Goal: Transaction & Acquisition: Register for event/course

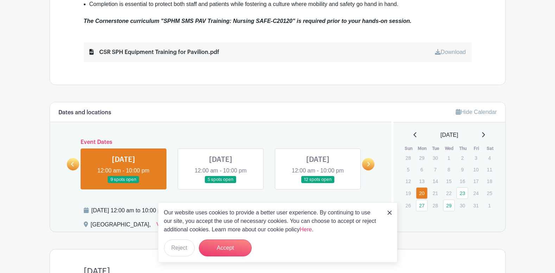
scroll to position [247, 0]
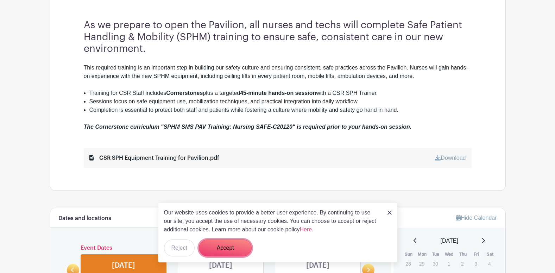
drag, startPoint x: 233, startPoint y: 248, endPoint x: 275, endPoint y: 245, distance: 41.7
click at [233, 248] on button "Accept" at bounding box center [225, 247] width 53 height 17
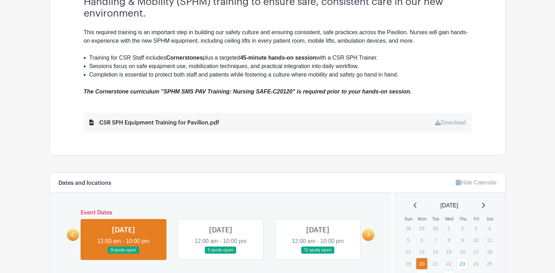
scroll to position [317, 0]
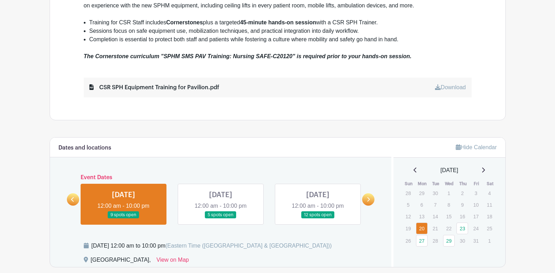
click at [72, 197] on icon at bounding box center [72, 199] width 3 height 5
click at [372, 198] on link at bounding box center [368, 199] width 12 height 12
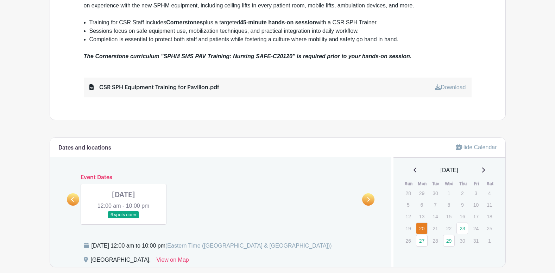
click at [73, 198] on icon at bounding box center [72, 199] width 3 height 5
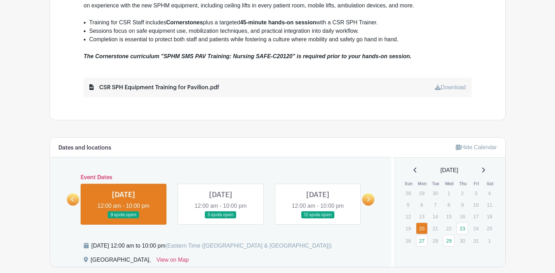
scroll to position [352, 0]
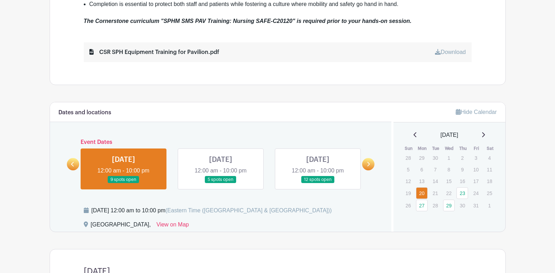
click at [124, 183] on link at bounding box center [124, 183] width 0 height 0
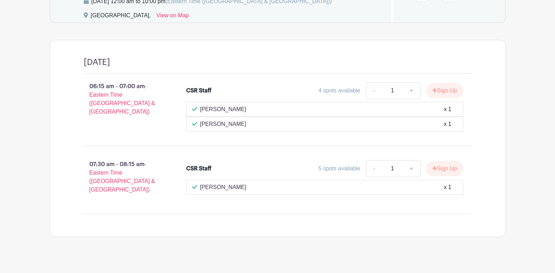
scroll to position [564, 0]
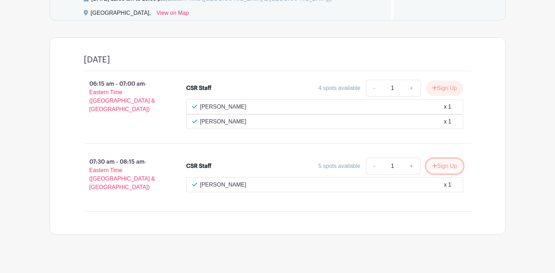
click at [451, 167] on button "Sign Up" at bounding box center [445, 166] width 37 height 15
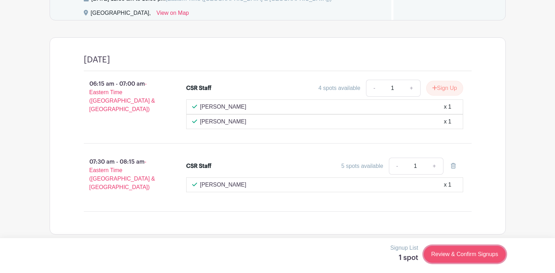
click at [442, 252] on link "Review & Confirm Signups" at bounding box center [465, 254] width 82 height 17
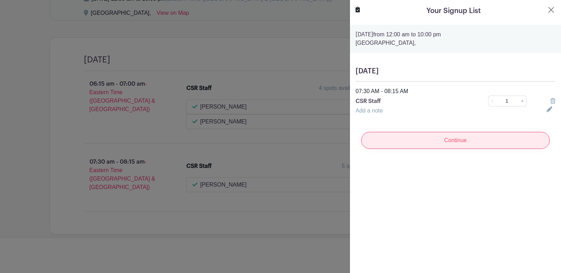
click at [440, 137] on input "Continue" at bounding box center [455, 140] width 188 height 17
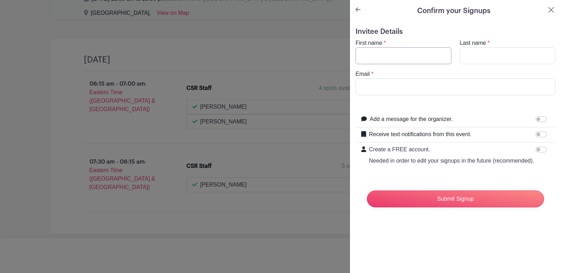
click at [395, 54] on input "First name" at bounding box center [403, 55] width 96 height 17
type input "[PERSON_NAME]"
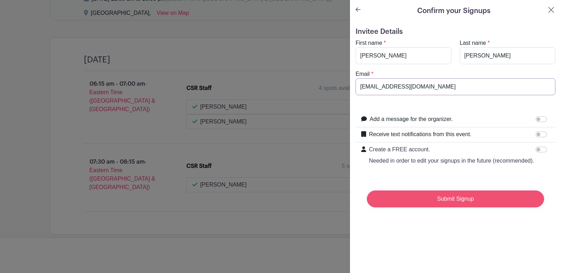
type input "[EMAIL_ADDRESS][DOMAIN_NAME]"
click at [443, 205] on input "Submit Signup" at bounding box center [455, 198] width 177 height 17
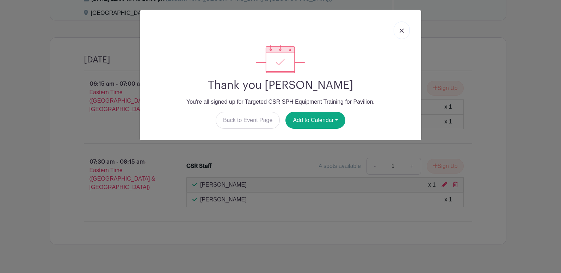
click at [401, 29] on img at bounding box center [401, 31] width 4 height 4
